Goal: Task Accomplishment & Management: Use online tool/utility

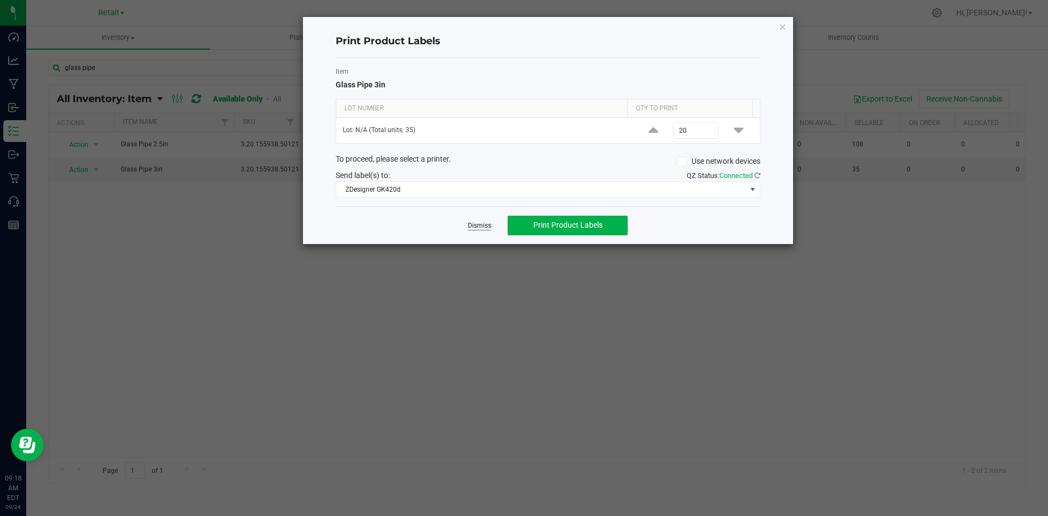
click at [484, 223] on link "Dismiss" at bounding box center [479, 225] width 23 height 9
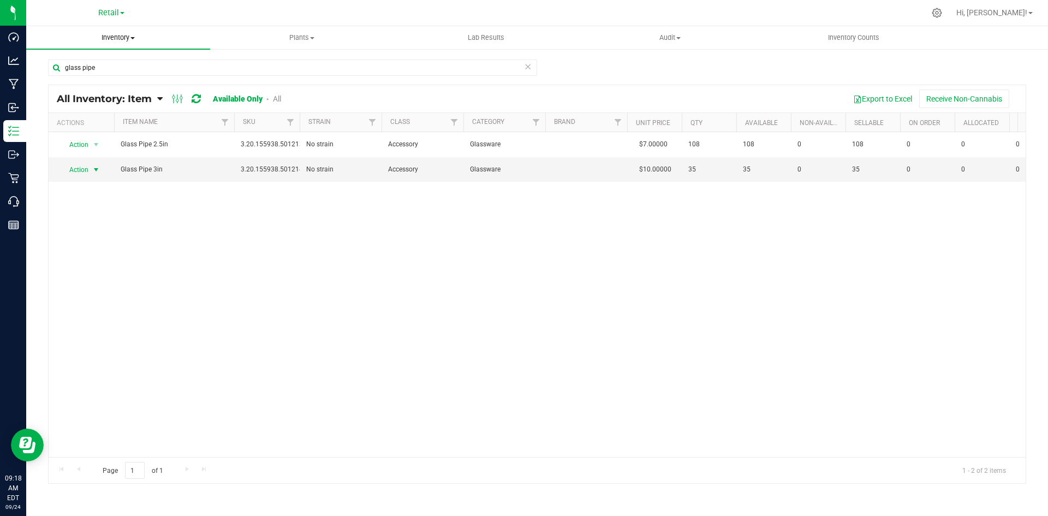
click at [127, 35] on span "Inventory" at bounding box center [118, 38] width 184 height 10
click at [72, 66] on span "All packages" at bounding box center [63, 65] width 75 height 9
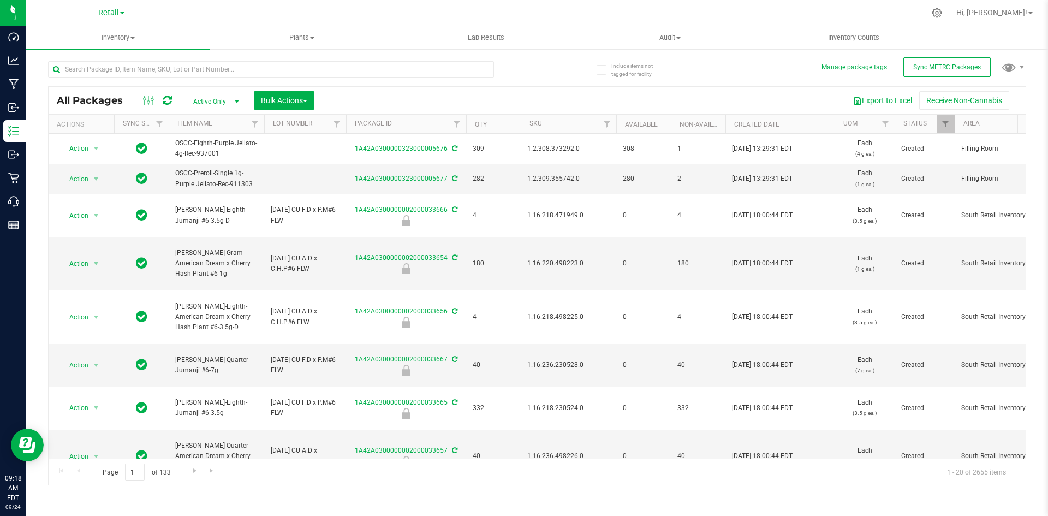
click at [209, 101] on span "Active Only" at bounding box center [214, 101] width 60 height 15
click at [223, 118] on li "Active Only" at bounding box center [213, 119] width 59 height 16
click at [170, 68] on input "text" at bounding box center [271, 69] width 446 height 16
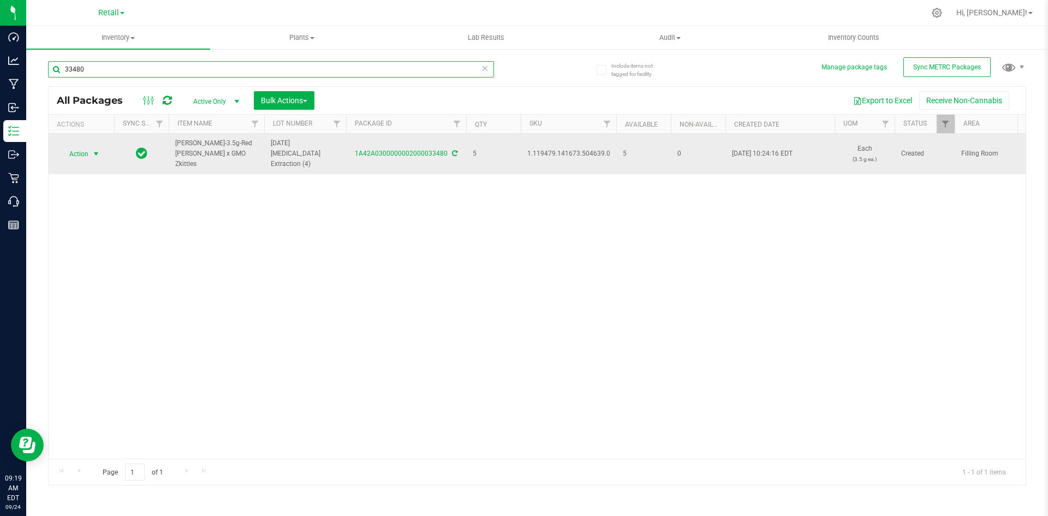
type input "33480"
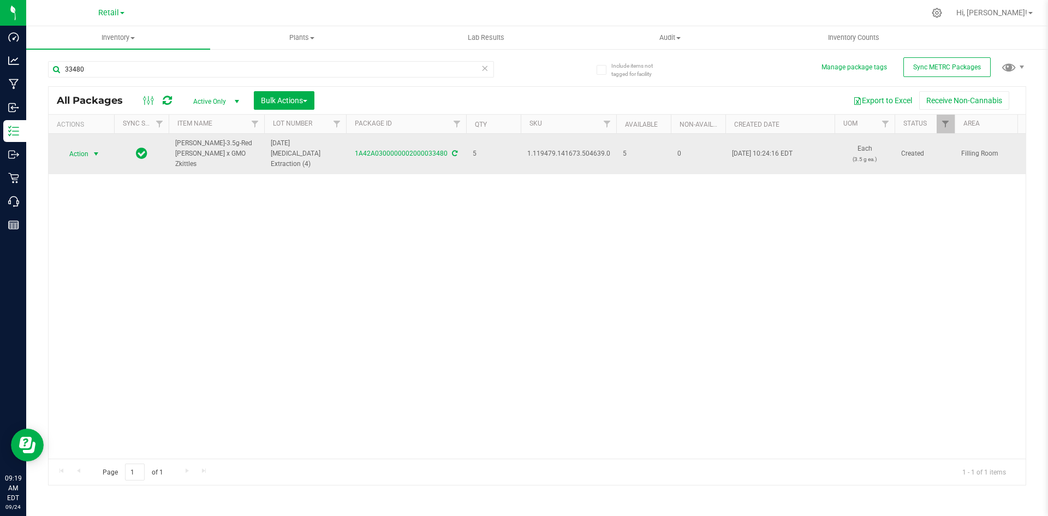
click at [85, 151] on span "Action" at bounding box center [73, 153] width 29 height 15
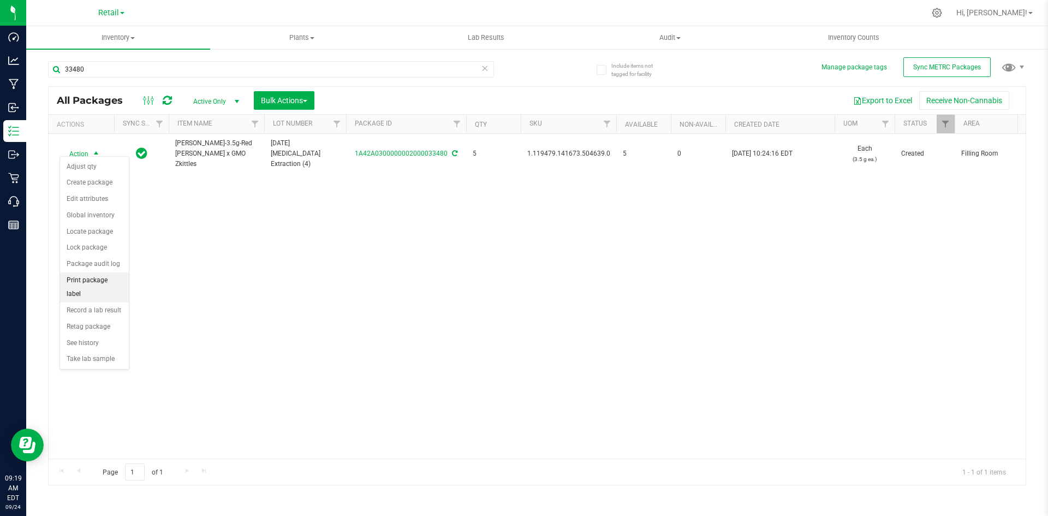
click at [116, 282] on li "Print package label" at bounding box center [94, 287] width 69 height 30
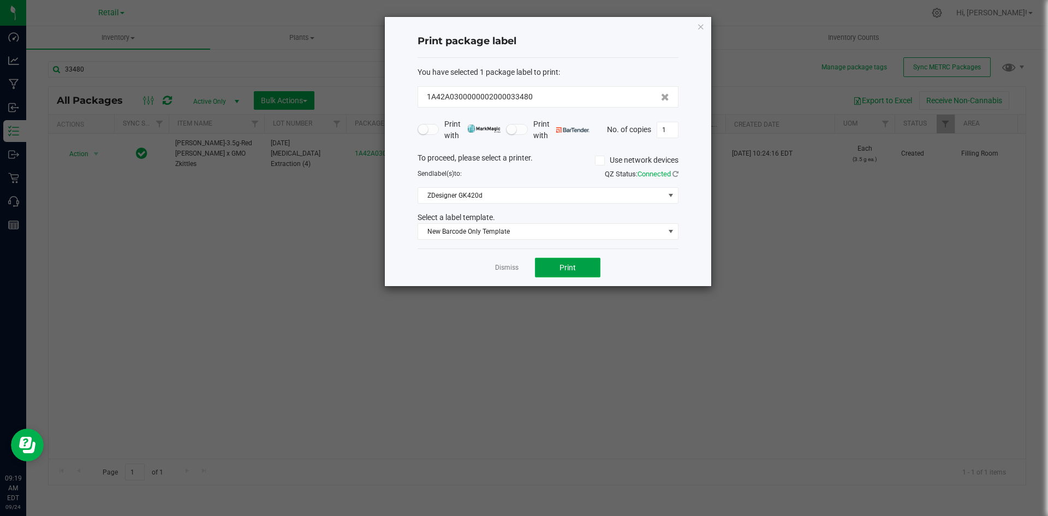
click at [585, 265] on button "Print" at bounding box center [567, 268] width 65 height 20
click at [514, 269] on link "Dismiss" at bounding box center [506, 267] width 23 height 9
